Goal: Task Accomplishment & Management: Manage account settings

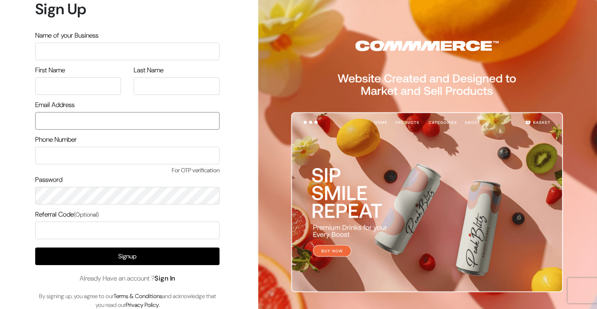
type input "Kirankumardsbdm@gmail.com"
click at [173, 277] on link "Sign In" at bounding box center [164, 278] width 21 height 9
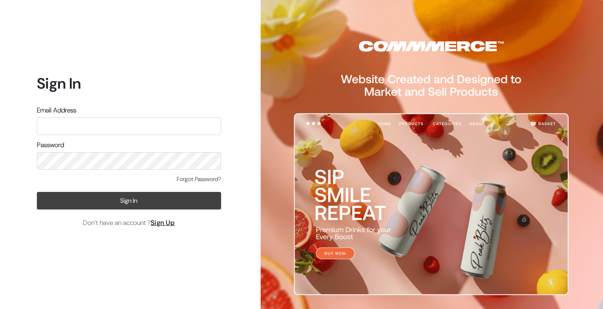
type input "[EMAIL_ADDRESS][DOMAIN_NAME]"
click at [143, 201] on button "Sign In" at bounding box center [129, 201] width 184 height 18
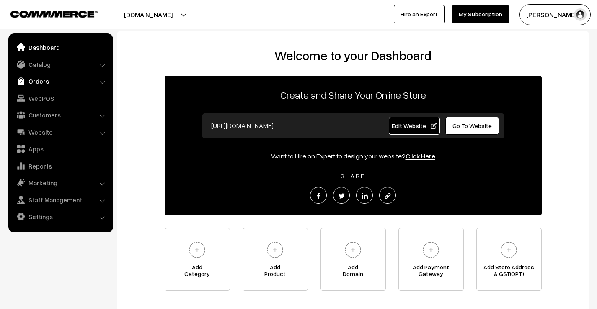
click at [50, 78] on link "Orders" at bounding box center [60, 81] width 100 height 15
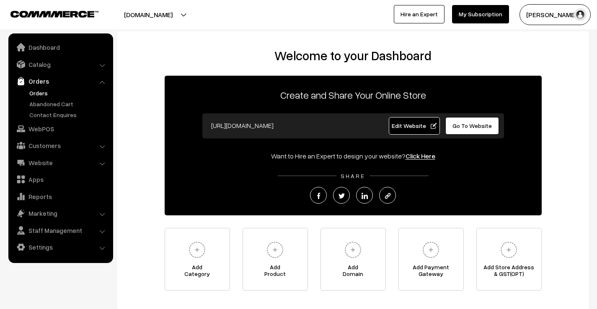
click at [43, 95] on link "Orders" at bounding box center [68, 93] width 83 height 9
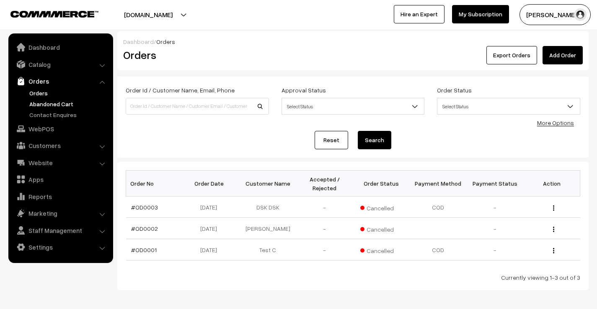
click at [48, 104] on link "Abandoned Cart" at bounding box center [68, 104] width 83 height 9
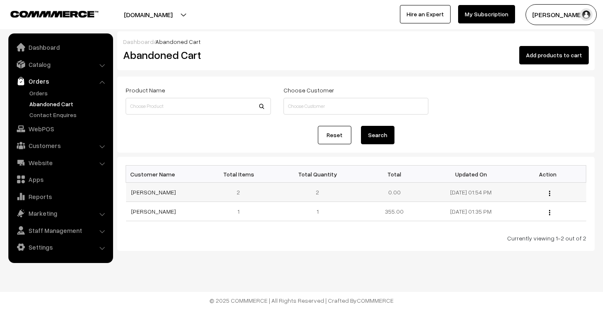
drag, startPoint x: 389, startPoint y: 190, endPoint x: 404, endPoint y: 190, distance: 14.7
click at [404, 190] on td "0.00" at bounding box center [394, 192] width 77 height 19
click at [36, 91] on link "Orders" at bounding box center [68, 93] width 83 height 9
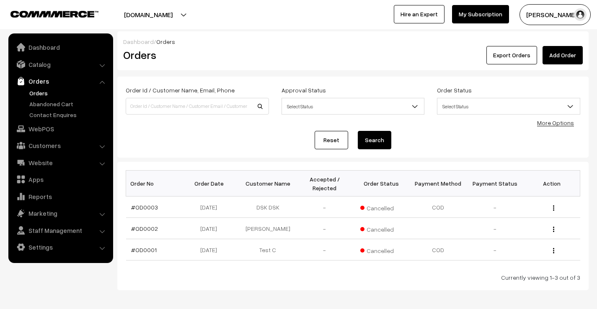
click at [31, 80] on link "Orders" at bounding box center [60, 81] width 100 height 15
click at [36, 95] on link "Orders" at bounding box center [68, 93] width 83 height 9
